Goal: Check status: Check status

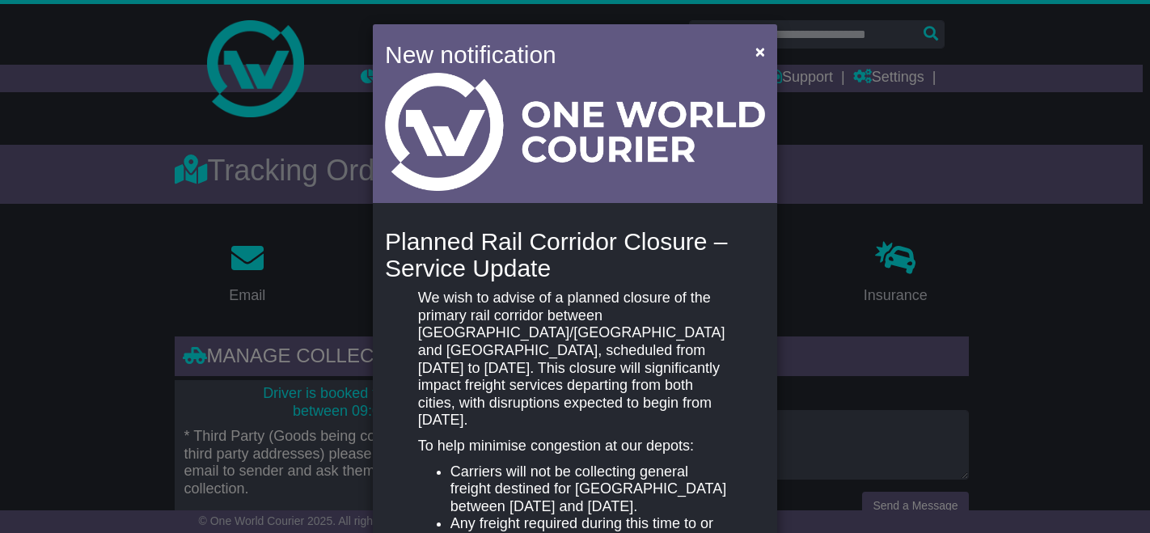
scroll to position [688, 0]
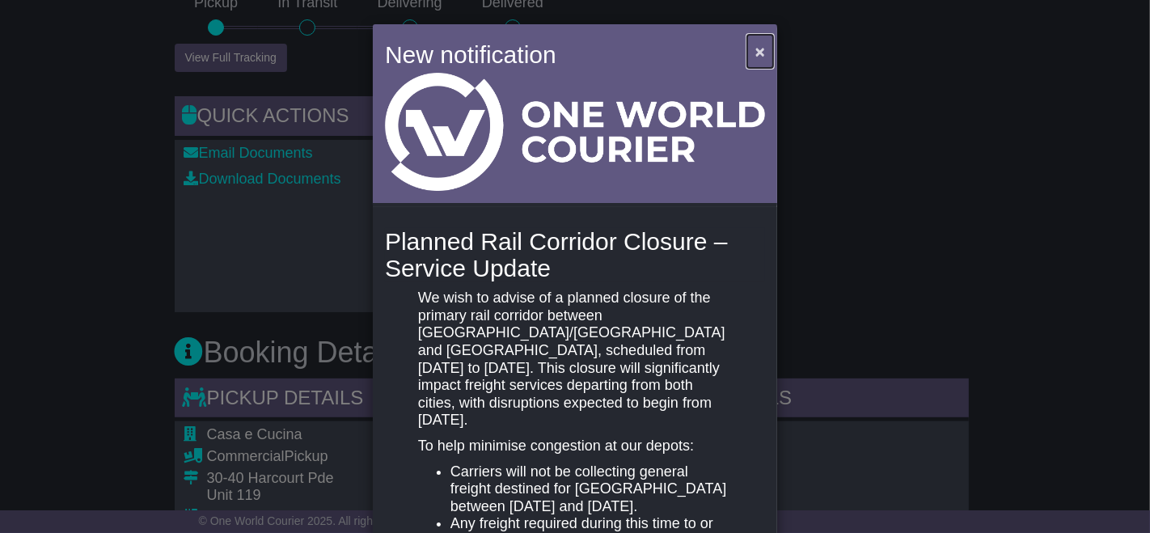
click at [764, 57] on button "×" at bounding box center [760, 51] width 26 height 33
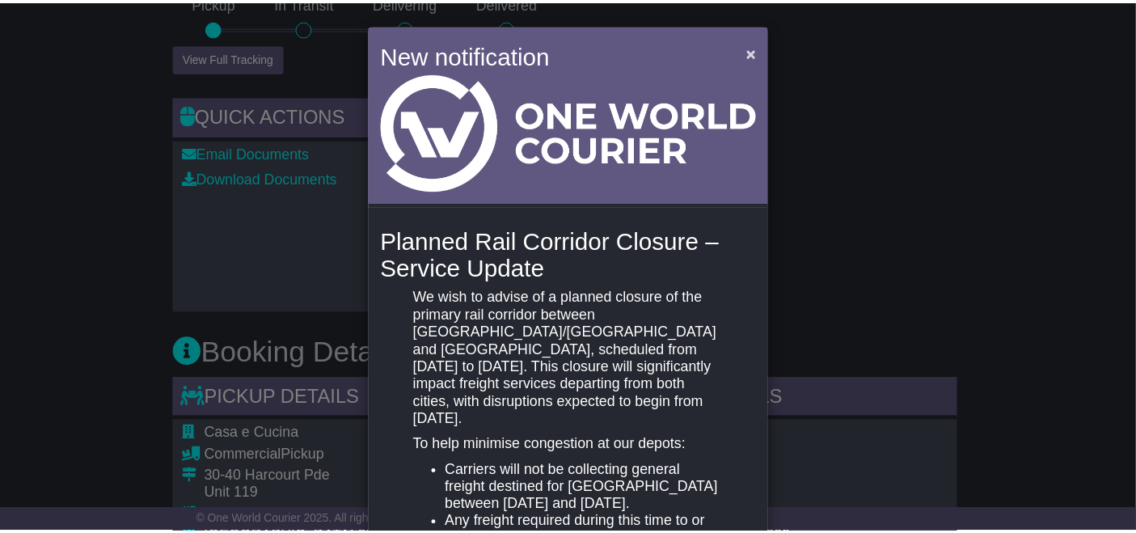
scroll to position [0, 0]
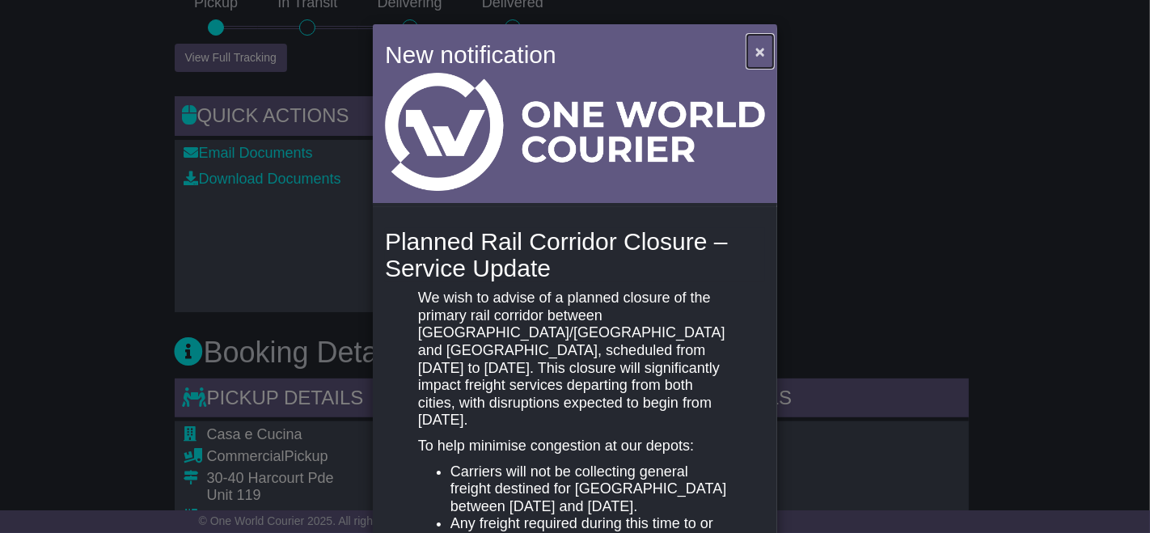
click at [755, 48] on span "×" at bounding box center [760, 51] width 10 height 19
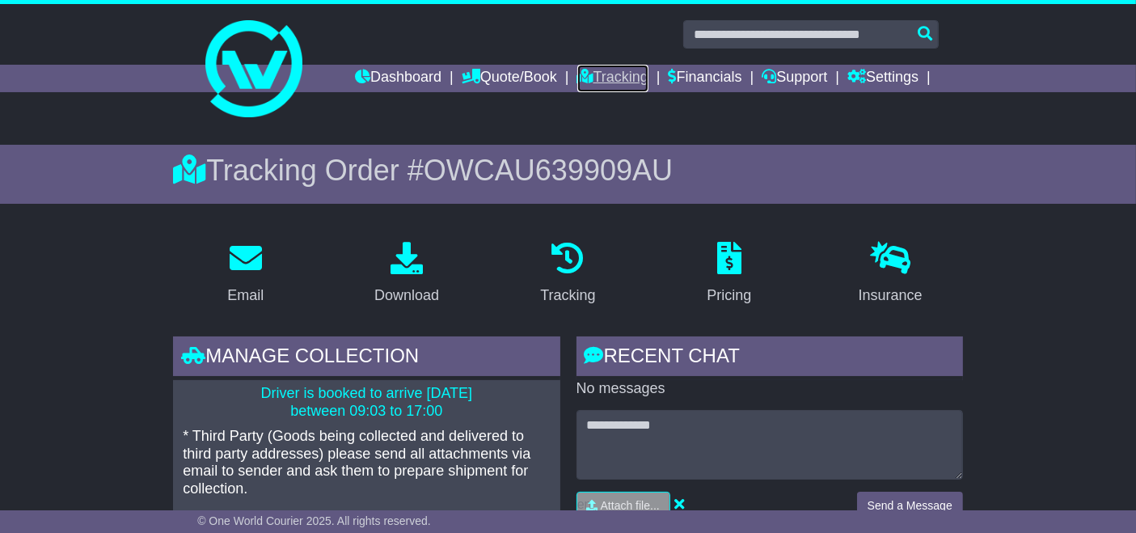
click at [614, 81] on link "Tracking" at bounding box center [612, 78] width 71 height 27
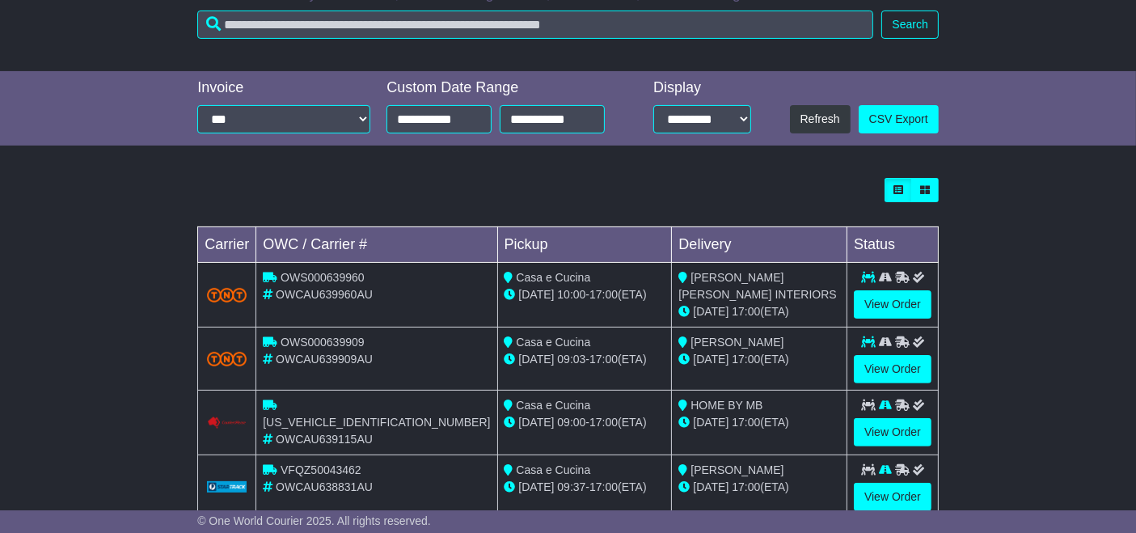
scroll to position [399, 0]
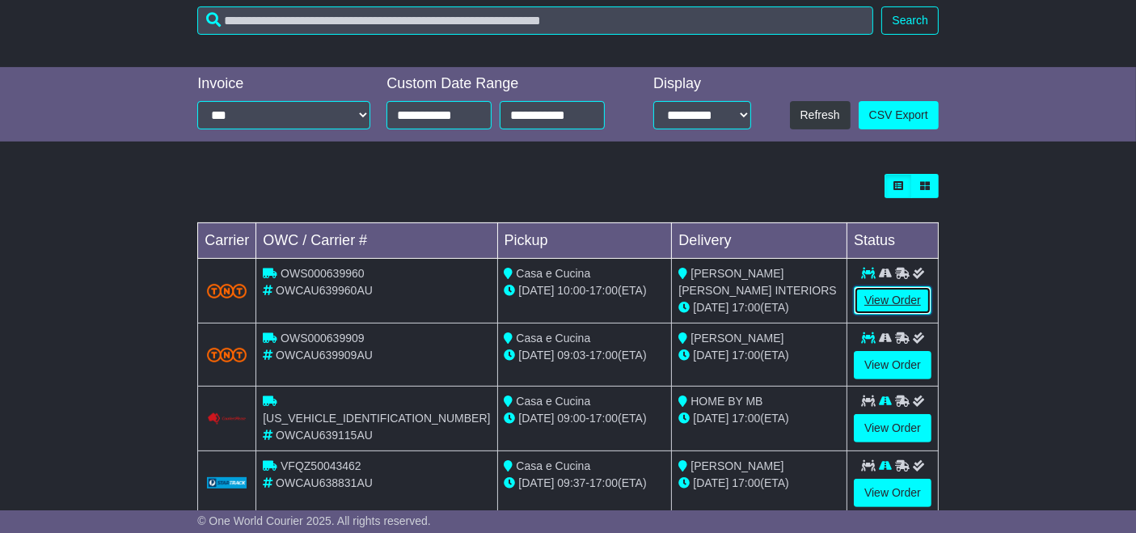
click at [889, 298] on link "View Order" at bounding box center [893, 300] width 78 height 28
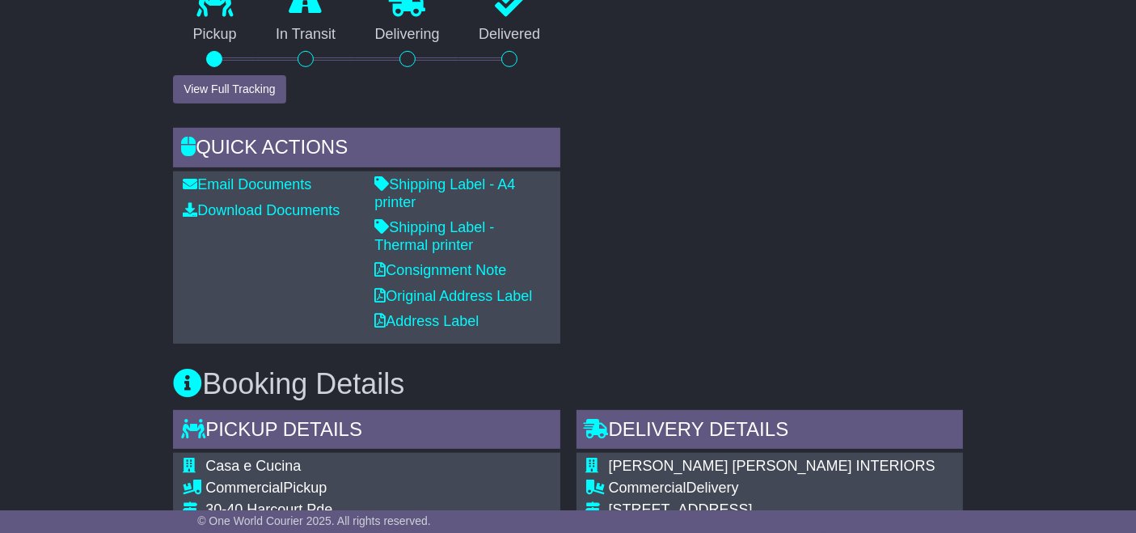
scroll to position [648, 0]
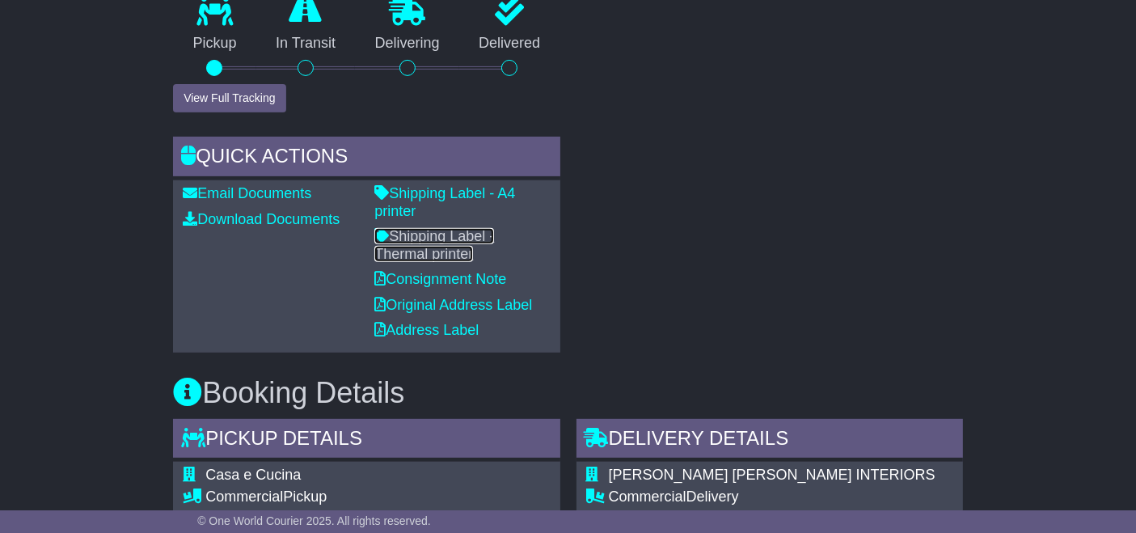
click at [489, 228] on link "Shipping Label - Thermal printer" at bounding box center [434, 245] width 120 height 34
